Goal: Transaction & Acquisition: Purchase product/service

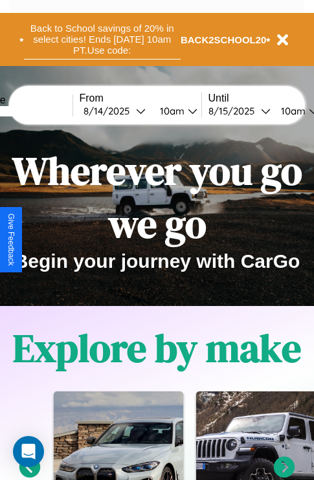
click at [102, 39] on button "Back to School savings of 20% in select cities! Ends [DATE] 10am PT. Use code:" at bounding box center [102, 39] width 157 height 40
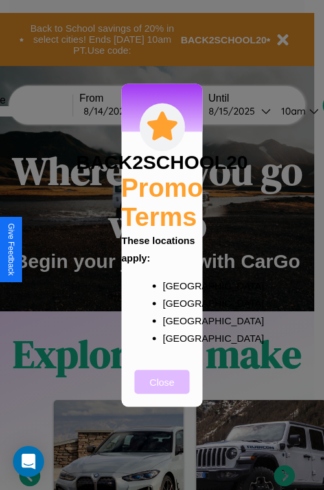
click at [162, 390] on button "Close" at bounding box center [162, 382] width 55 height 24
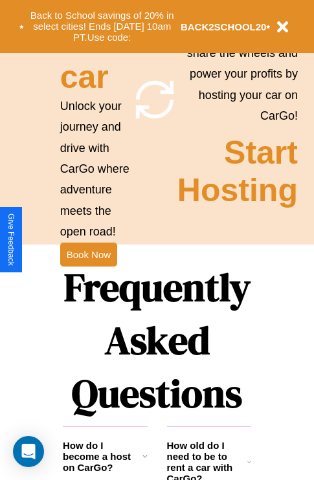
scroll to position [1260, 0]
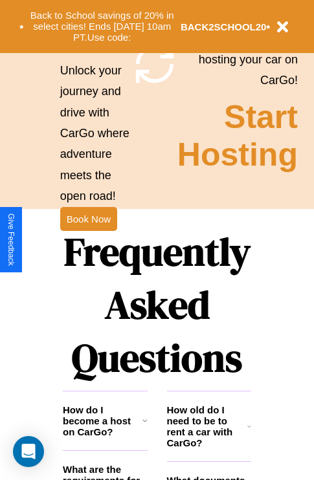
click at [88, 240] on h1 "Frequently Asked Questions" at bounding box center [157, 305] width 188 height 172
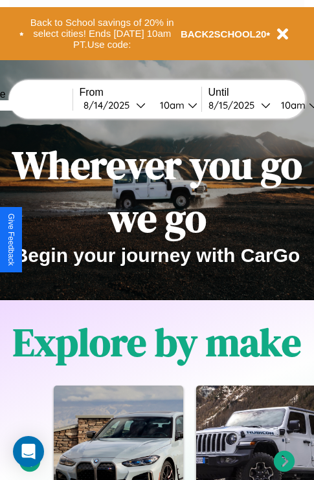
scroll to position [0, 0]
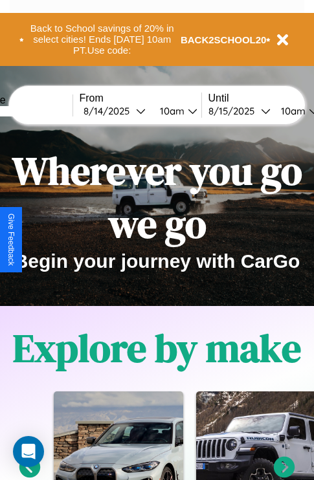
click at [43, 111] on input "text" at bounding box center [23, 111] width 97 height 10
type input "*********"
click at [129, 111] on div "8 / 14 / 2025" at bounding box center [110, 111] width 52 height 12
select select "*"
select select "****"
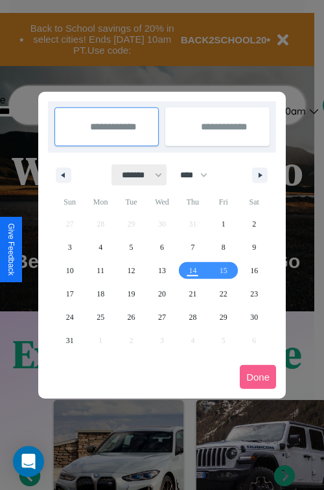
click at [136, 175] on select "******* ******** ***** ***** *** **** **** ****** ********* ******* ******** **…" at bounding box center [139, 174] width 55 height 21
select select "*"
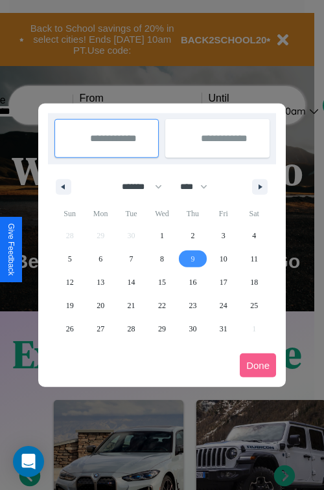
click at [192, 258] on span "9" at bounding box center [192, 258] width 4 height 23
type input "**********"
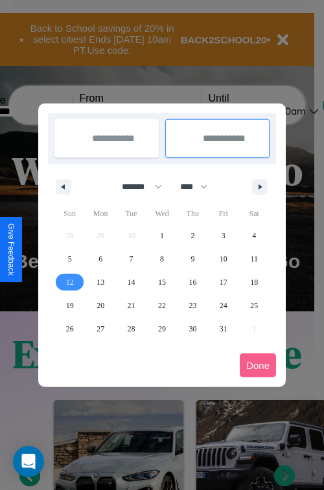
click at [69, 282] on span "12" at bounding box center [70, 282] width 8 height 23
type input "**********"
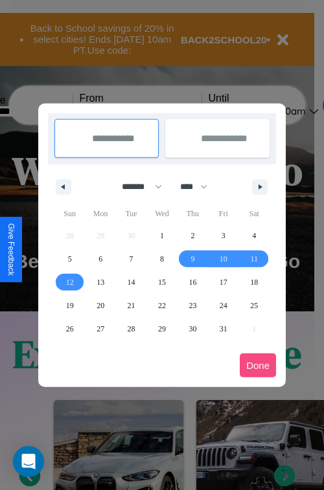
click at [258, 365] on button "Done" at bounding box center [258, 365] width 36 height 24
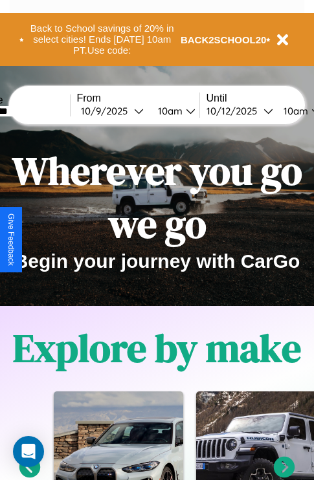
click at [184, 111] on div "10am" at bounding box center [168, 111] width 34 height 12
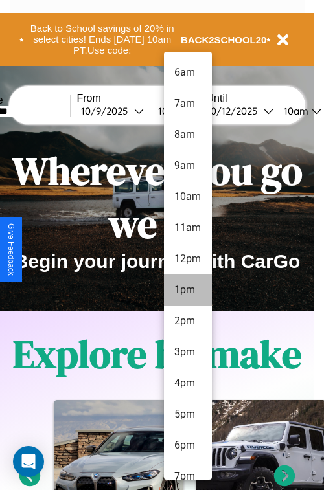
click at [187, 290] on li "1pm" at bounding box center [188, 289] width 48 height 31
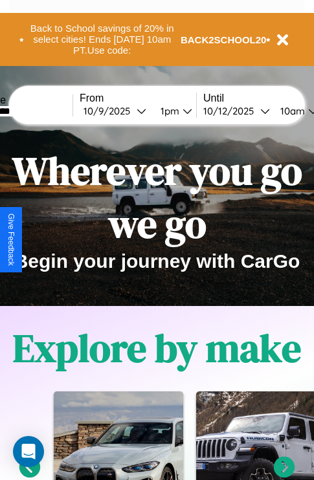
scroll to position [0, 47]
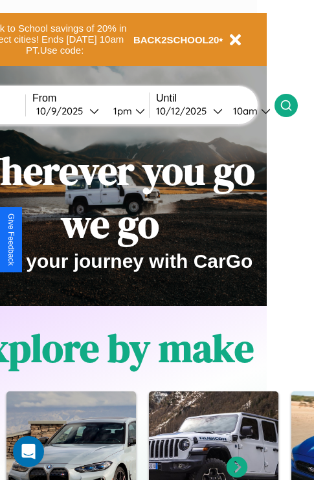
click at [293, 105] on icon at bounding box center [286, 105] width 13 height 13
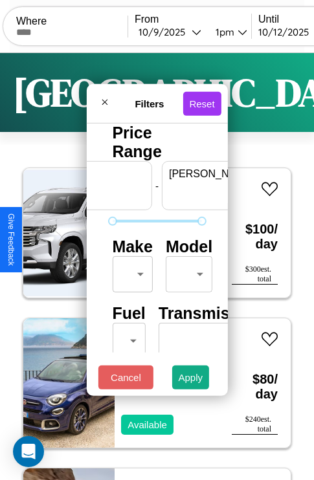
scroll to position [0, 80]
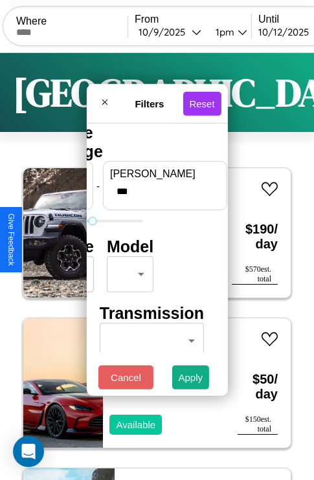
type input "***"
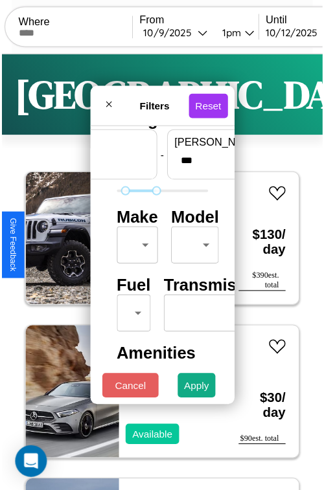
scroll to position [38, 0]
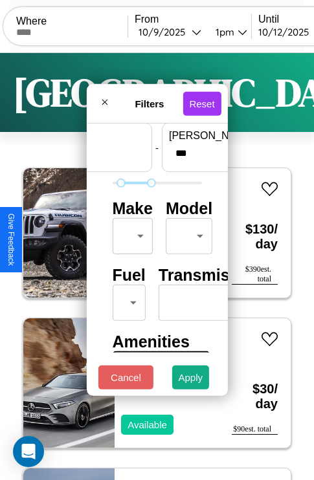
type input "**"
click at [130, 233] on body "CarGo Where From 10 / 9 / 2025 1pm Until 10 / 12 / 2025 10am Become a Host Logi…" at bounding box center [157, 267] width 314 height 534
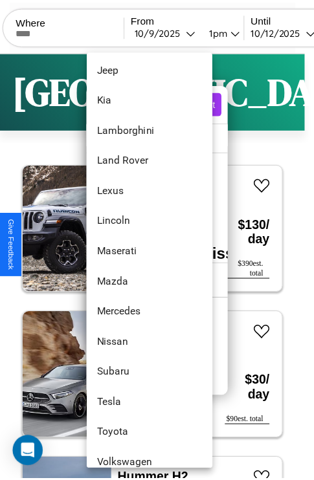
scroll to position [701, 0]
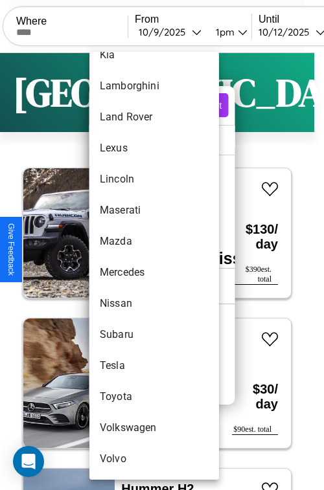
click at [129, 366] on li "Tesla" at bounding box center [153, 365] width 129 height 31
type input "*****"
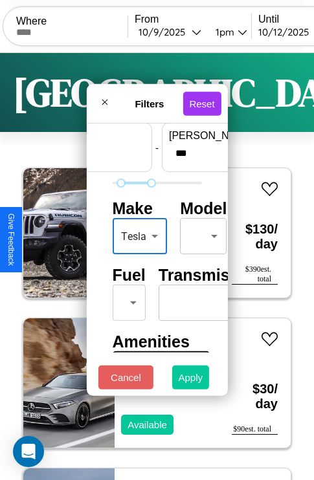
click at [191, 381] on button "Apply" at bounding box center [191, 378] width 38 height 24
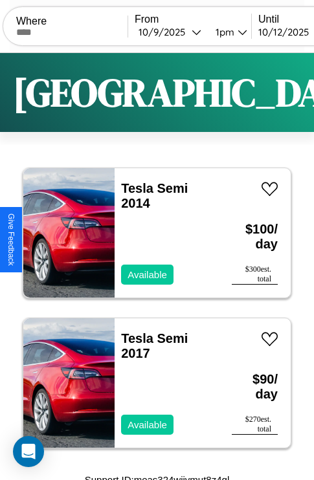
scroll to position [8, 0]
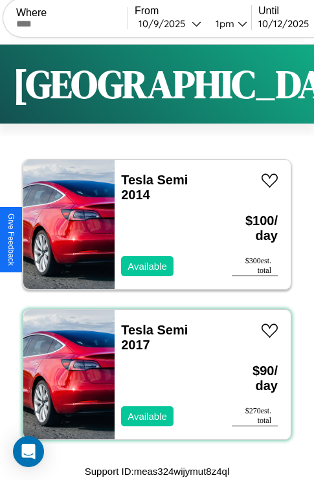
click at [152, 375] on div "Tesla Semi 2017 Available" at bounding box center [167, 374] width 104 height 129
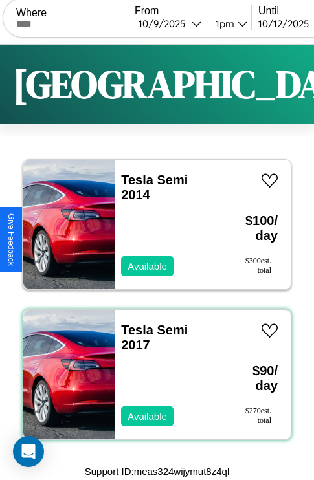
click at [152, 375] on div "Tesla Semi 2017 Available" at bounding box center [167, 374] width 104 height 129
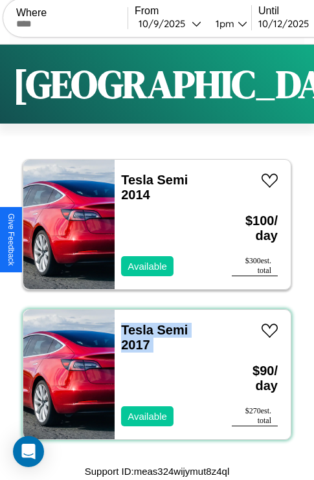
click at [152, 375] on div "Tesla Semi 2017 Available" at bounding box center [167, 374] width 104 height 129
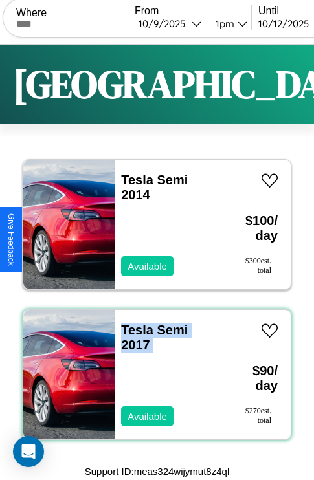
click at [152, 375] on div "Tesla Semi 2017 Available" at bounding box center [167, 374] width 104 height 129
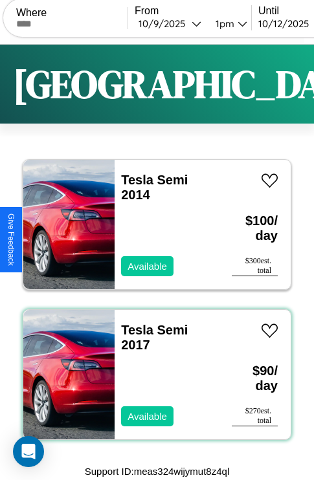
click at [152, 375] on div "Tesla Semi 2017 Available" at bounding box center [167, 374] width 104 height 129
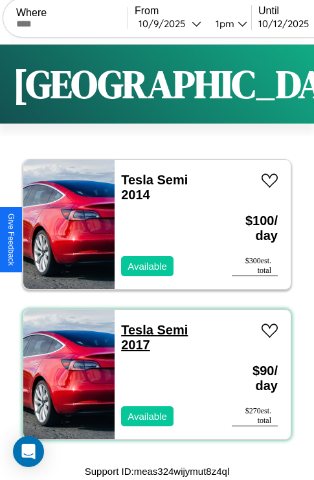
click at [133, 330] on link "Tesla Semi 2017" at bounding box center [154, 337] width 67 height 29
click at [152, 375] on div "Tesla Semi 2017 Available" at bounding box center [167, 374] width 104 height 129
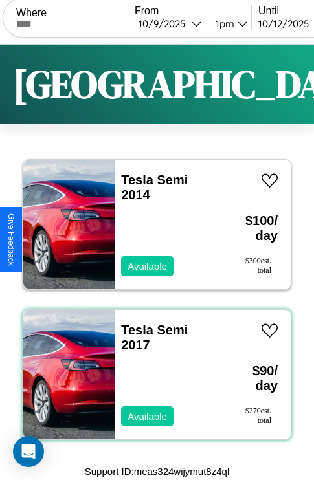
click at [152, 375] on div "Tesla Semi 2017 Available" at bounding box center [167, 374] width 104 height 129
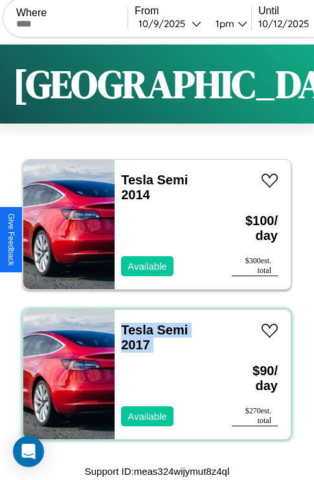
click at [152, 375] on div "Tesla Semi 2017 Available" at bounding box center [167, 374] width 104 height 129
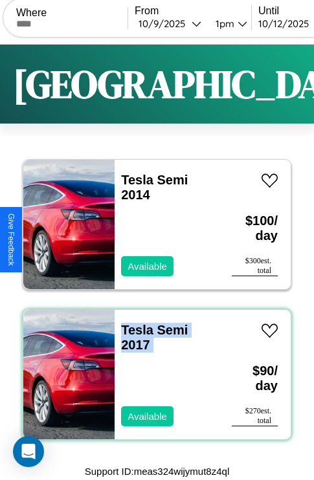
click at [152, 375] on div "Tesla Semi 2017 Available" at bounding box center [167, 374] width 104 height 129
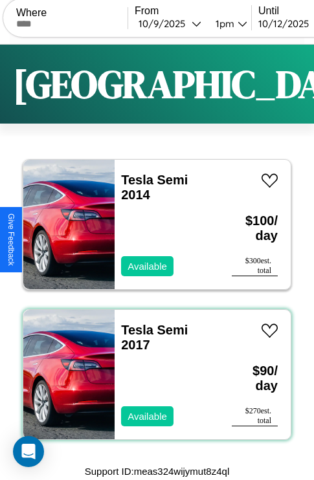
click at [152, 375] on div "Tesla Semi 2017 Available" at bounding box center [167, 374] width 104 height 129
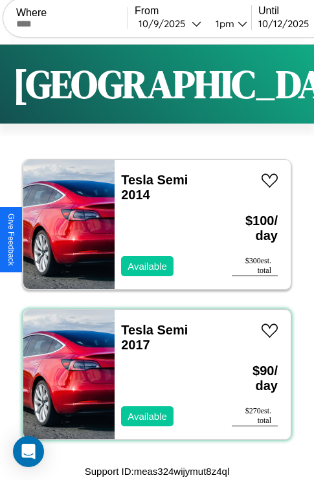
click at [152, 375] on div "Tesla Semi 2017 Available" at bounding box center [167, 374] width 104 height 129
click at [133, 330] on link "Tesla Semi 2017" at bounding box center [154, 337] width 67 height 29
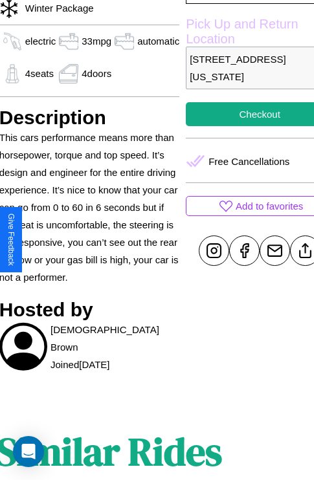
scroll to position [401, 49]
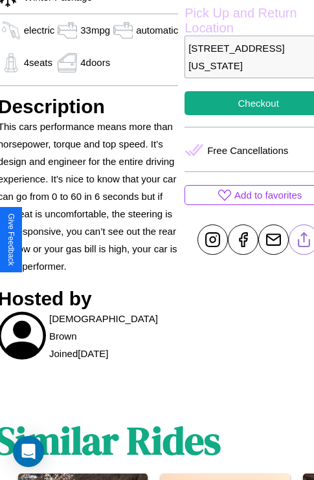
click at [304, 240] on line at bounding box center [304, 237] width 0 height 9
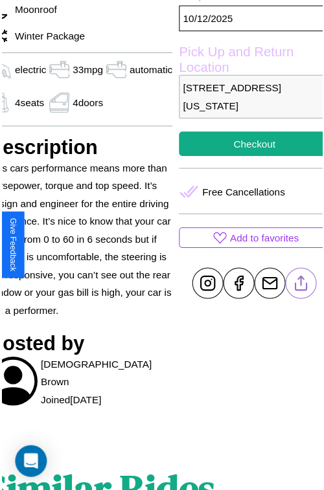
scroll to position [356, 62]
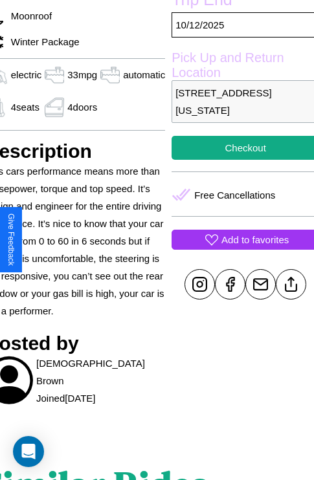
click at [240, 240] on p "Add to favorites" at bounding box center [254, 239] width 67 height 17
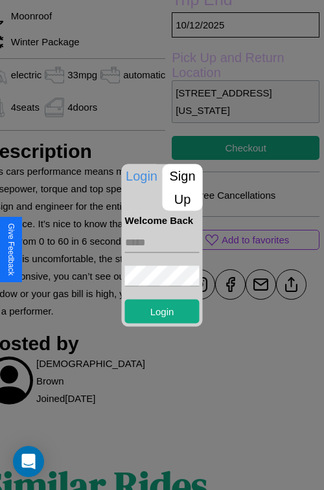
click at [162, 242] on input "text" at bounding box center [162, 242] width 74 height 21
type input "**********"
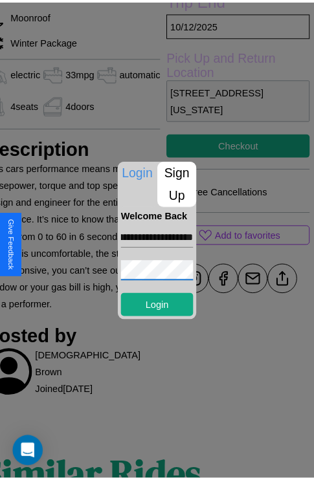
scroll to position [0, 0]
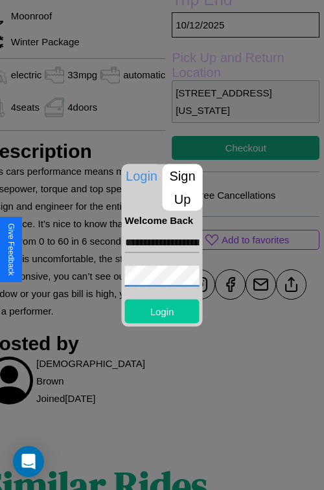
click at [162, 311] on button "Login" at bounding box center [162, 311] width 74 height 24
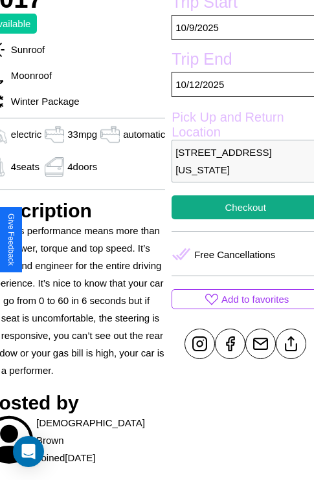
scroll to position [264, 62]
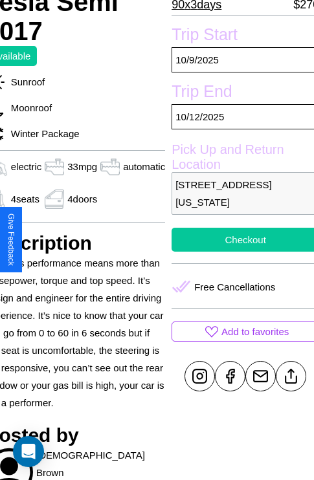
click at [240, 240] on button "Checkout" at bounding box center [246, 240] width 148 height 24
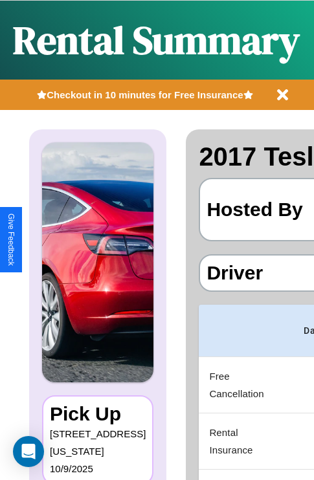
scroll to position [0, 248]
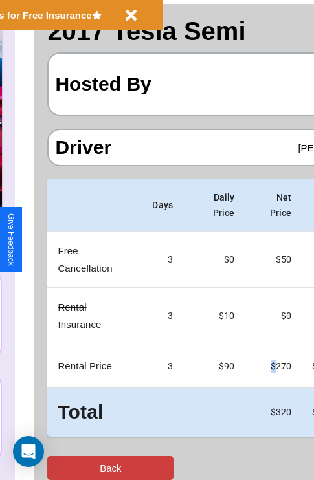
click at [63, 468] on button "Back" at bounding box center [110, 468] width 126 height 24
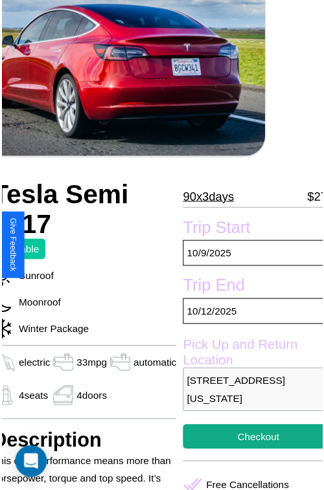
scroll to position [84, 62]
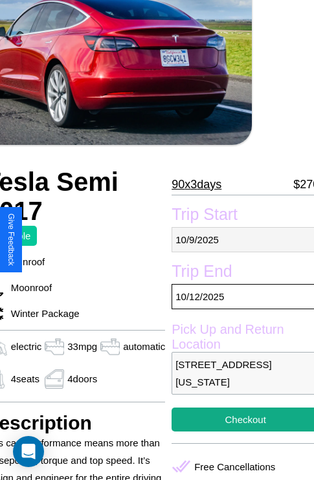
click at [240, 240] on p "10 / 9 / 2025" at bounding box center [246, 239] width 148 height 25
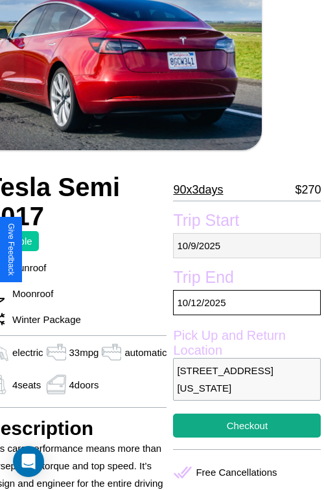
select select "*"
select select "****"
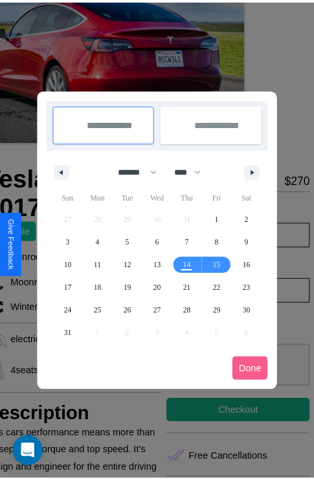
scroll to position [0, 62]
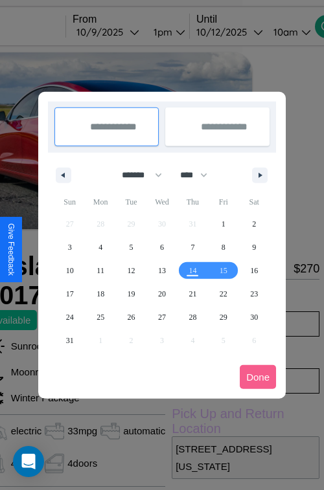
click at [126, 32] on div at bounding box center [162, 245] width 324 height 490
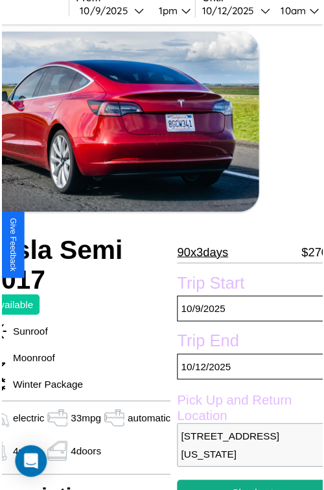
scroll to position [264, 62]
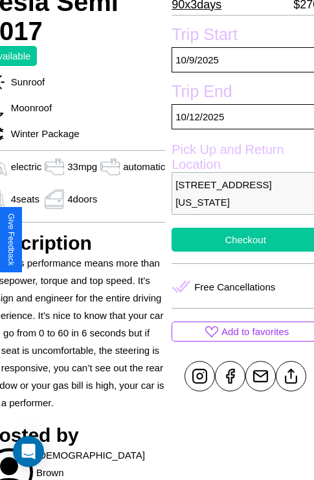
click at [240, 240] on button "Checkout" at bounding box center [246, 240] width 148 height 24
